Goal: Task Accomplishment & Management: Complete application form

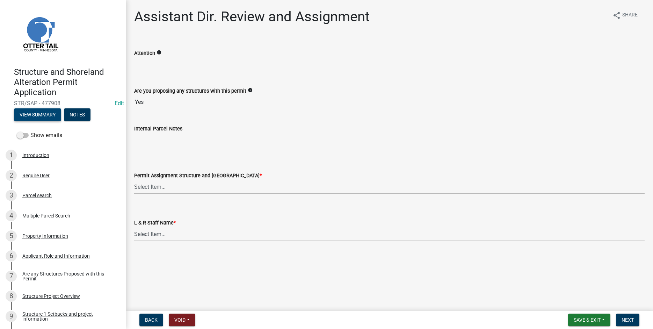
click at [39, 113] on button "View Summary" at bounding box center [37, 114] width 47 height 13
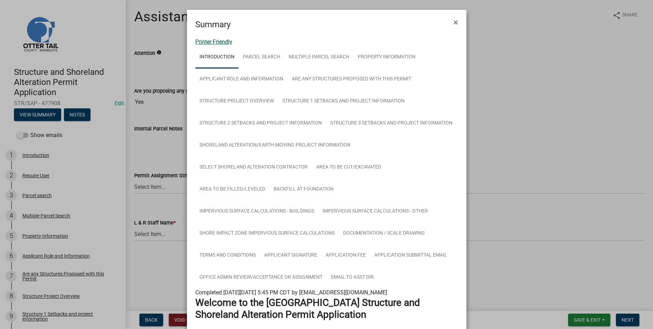
click at [207, 40] on link "Printer Friendly" at bounding box center [213, 41] width 37 height 7
click at [457, 22] on span "×" at bounding box center [455, 22] width 5 height 10
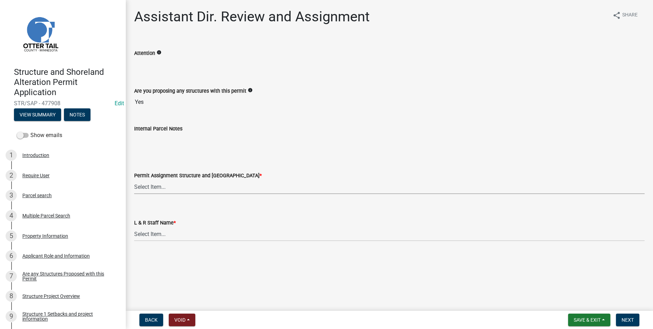
click at [134, 180] on select "Select Item... [PERSON_NAME] ([EMAIL_ADDRESS][DOMAIN_NAME]) [PERSON_NAME] ([EMA…" at bounding box center [389, 187] width 510 height 14
click option "[PERSON_NAME] ([EMAIL_ADDRESS][DOMAIN_NAME])" at bounding box center [0, 0] width 0 height 0
select select "59604e5d-1b2c-4ad9-afb6-8cdca293e639"
click at [134, 227] on select "Select Item... [PERSON_NAME] [PERSON_NAME] [PERSON_NAME] [PERSON_NAME] [PERSON_…" at bounding box center [389, 234] width 510 height 14
click option "[PERSON_NAME]" at bounding box center [0, 0] width 0 height 0
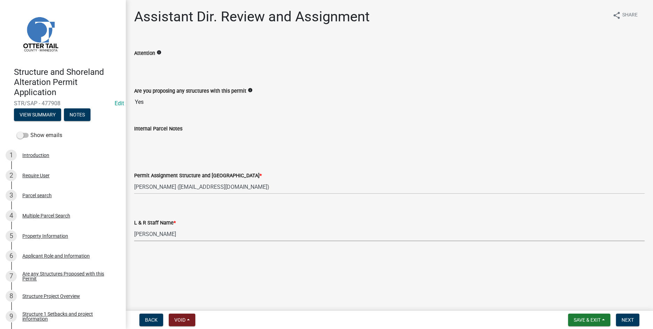
select select "190fd4c8-42ef-492b-a4a0-a0213555944c"
click at [628, 320] on span "Next" at bounding box center [627, 320] width 12 height 6
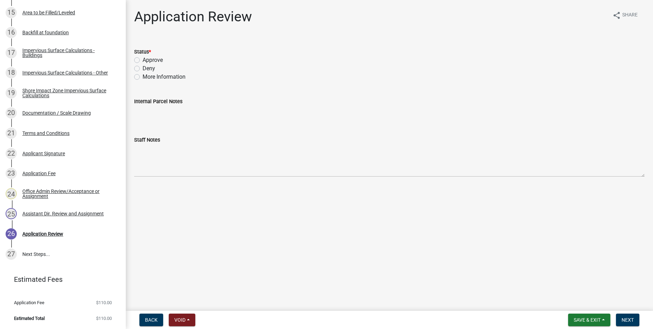
scroll to position [425, 0]
click at [53, 212] on div "Assistant Dir. Review and Assignment" at bounding box center [62, 213] width 81 height 5
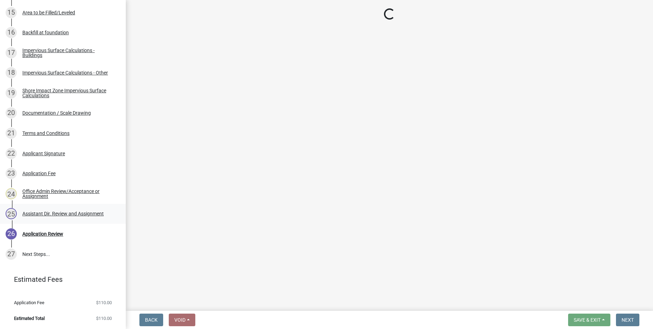
select select "59604e5d-1b2c-4ad9-afb6-8cdca293e639"
select select "190fd4c8-42ef-492b-a4a0-a0213555944c"
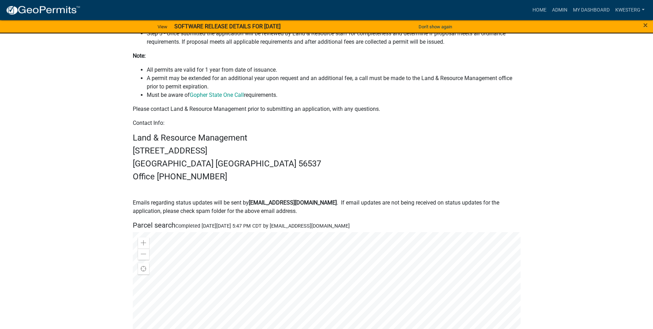
scroll to position [330, 0]
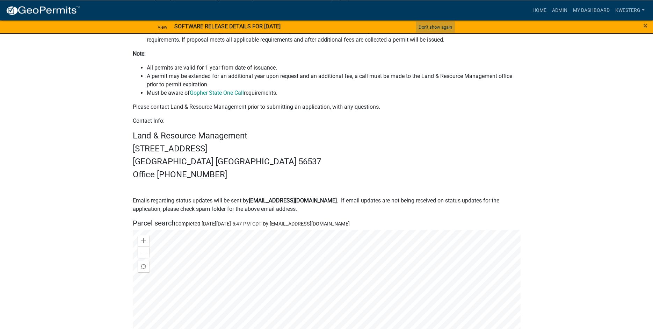
click at [417, 25] on button "Don't show again" at bounding box center [435, 27] width 39 height 12
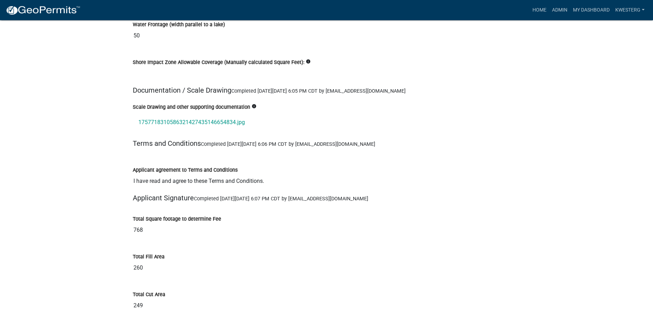
scroll to position [7926, 0]
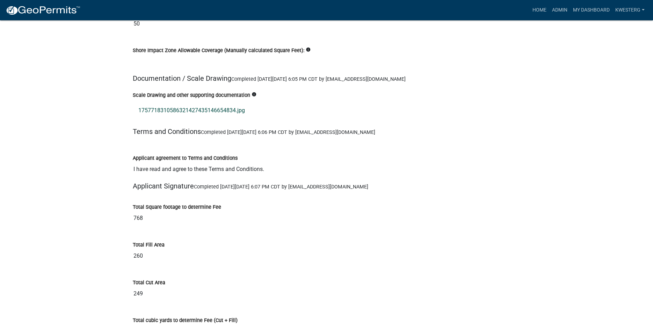
click at [206, 112] on link "1757718310586321427435146654834.jpg" at bounding box center [327, 110] width 388 height 17
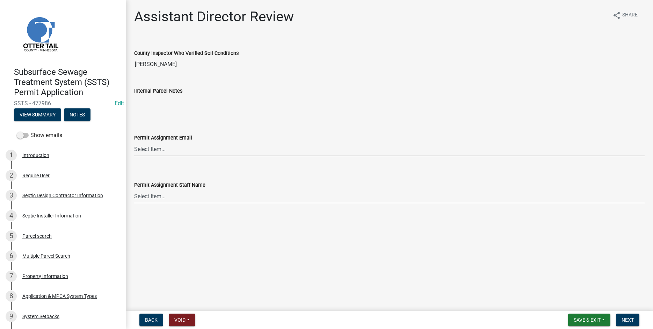
click at [134, 142] on select "Select Item... [PERSON_NAME] ([EMAIL_ADDRESS][DOMAIN_NAME]) [PERSON_NAME] ([EMA…" at bounding box center [389, 149] width 510 height 14
click option "[PERSON_NAME] ([EMAIL_ADDRESS][DOMAIN_NAME])" at bounding box center [0, 0] width 0 height 0
select select "fc504d62-a492-4196-a78d-ce00230c60b4"
click at [134, 189] on select "Select Item... [PERSON_NAME] [PERSON_NAME] [PERSON_NAME] [PERSON_NAME] [PERSON_…" at bounding box center [389, 196] width 510 height 14
click option "[PERSON_NAME]" at bounding box center [0, 0] width 0 height 0
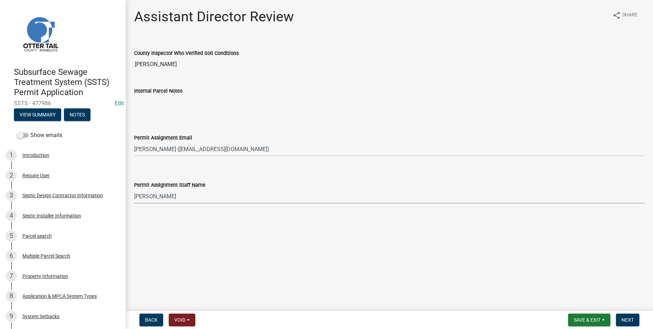
select select "4ffc802c-a91c-4807-8d38-a10afb9862f8"
click at [625, 320] on span "Next" at bounding box center [627, 320] width 12 height 6
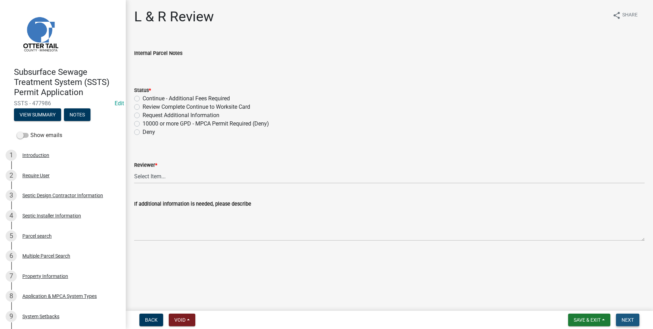
click at [625, 322] on span "Next" at bounding box center [627, 320] width 12 height 6
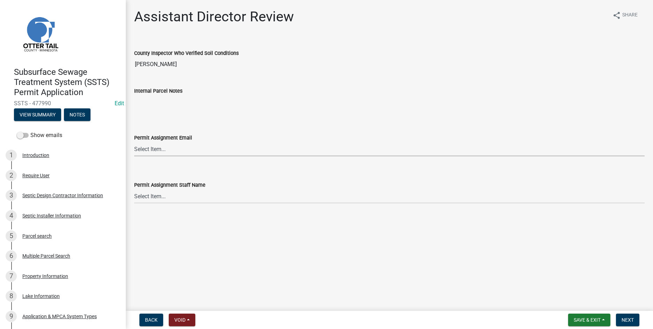
click at [134, 142] on select "Select Item... [PERSON_NAME] ([EMAIL_ADDRESS][DOMAIN_NAME]) [PERSON_NAME] ([EMA…" at bounding box center [389, 149] width 510 height 14
click option "[PERSON_NAME] ([EMAIL_ADDRESS][DOMAIN_NAME])" at bounding box center [0, 0] width 0 height 0
select select "fc504d62-a492-4196-a78d-ce00230c60b4"
click at [134, 189] on select "Select Item... [PERSON_NAME] [PERSON_NAME] [PERSON_NAME] [PERSON_NAME] [PERSON_…" at bounding box center [389, 196] width 510 height 14
click option "[PERSON_NAME]" at bounding box center [0, 0] width 0 height 0
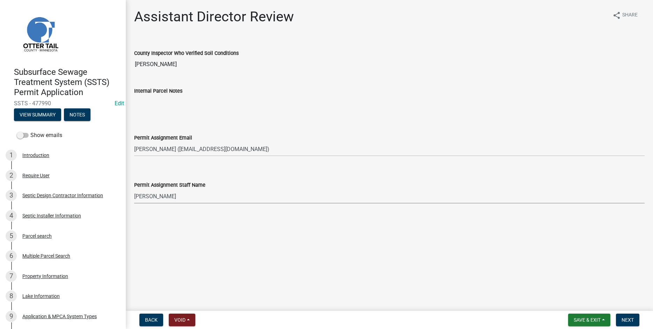
select select "4ffc802c-a91c-4807-8d38-a10afb9862f8"
click at [629, 318] on span "Next" at bounding box center [627, 320] width 12 height 6
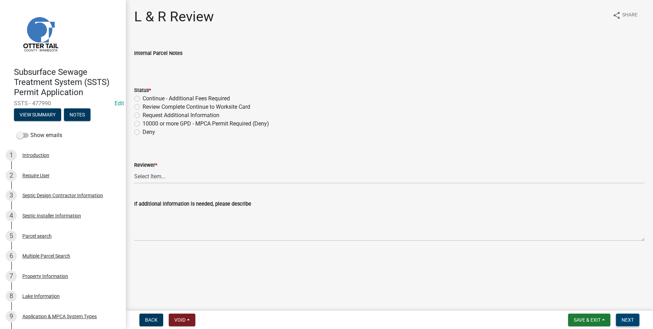
click at [630, 319] on span "Next" at bounding box center [627, 320] width 12 height 6
